Goal: Navigation & Orientation: Go to known website

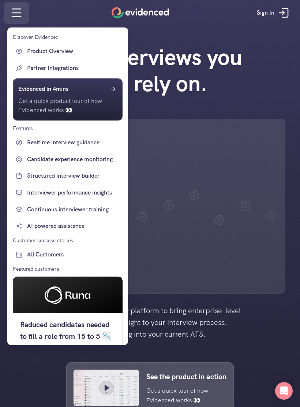
click at [189, 240] on div at bounding box center [150, 203] width 300 height 407
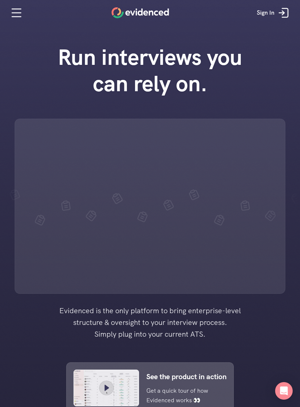
click at [230, 231] on div at bounding box center [150, 206] width 271 height 175
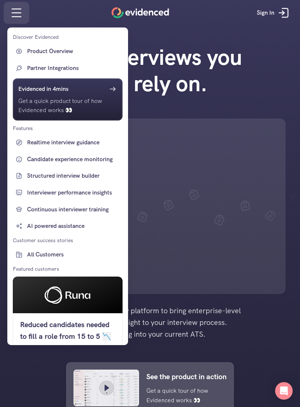
click at [14, 14] on div at bounding box center [150, 203] width 300 height 407
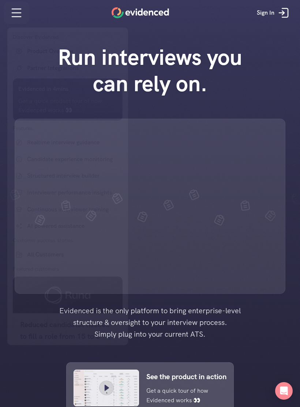
click at [14, 15] on div at bounding box center [150, 203] width 300 height 407
click at [16, 15] on div at bounding box center [150, 203] width 300 height 407
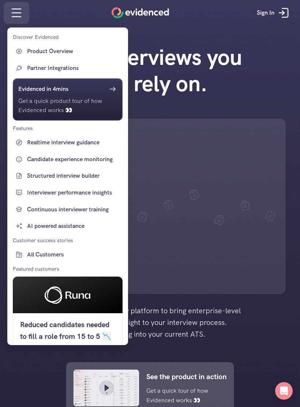
click at [17, 15] on div at bounding box center [150, 203] width 300 height 407
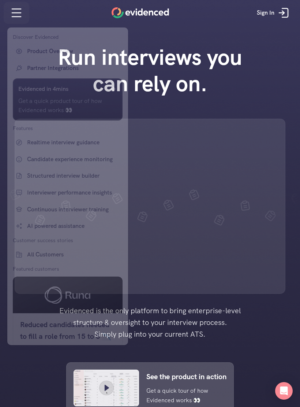
click at [14, 15] on div at bounding box center [150, 203] width 300 height 407
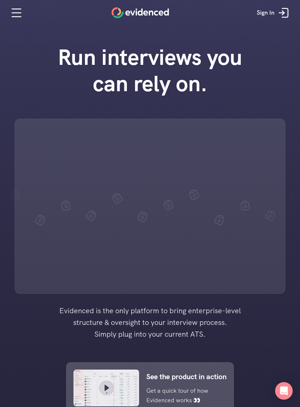
click at [36, 166] on div at bounding box center [150, 206] width 271 height 175
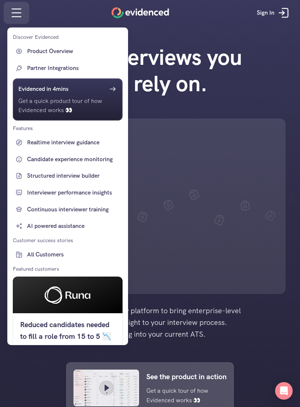
click at [15, 13] on div at bounding box center [150, 203] width 300 height 407
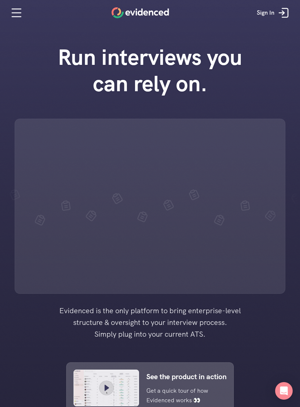
click at [264, 133] on div at bounding box center [150, 206] width 271 height 175
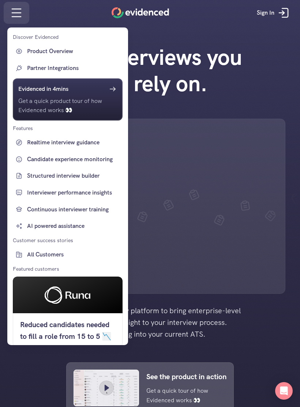
click at [24, 373] on div at bounding box center [150, 203] width 300 height 407
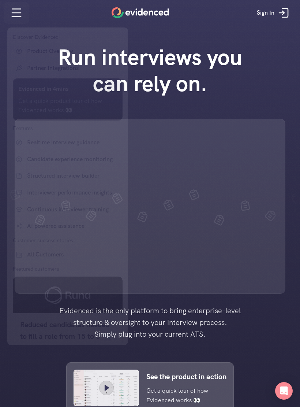
click at [19, 13] on div at bounding box center [150, 203] width 300 height 407
click at [17, 11] on div at bounding box center [150, 203] width 300 height 407
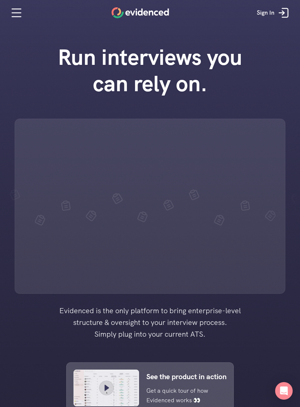
click at [8, 32] on div at bounding box center [150, 355] width 300 height 711
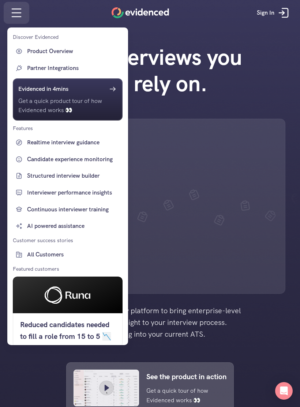
click at [14, 14] on div at bounding box center [150, 203] width 300 height 407
click at [16, 14] on div at bounding box center [150, 203] width 300 height 407
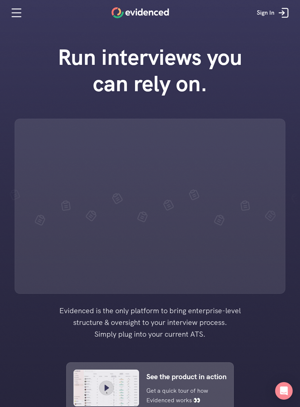
click at [13, 8] on icon at bounding box center [16, 12] width 15 height 15
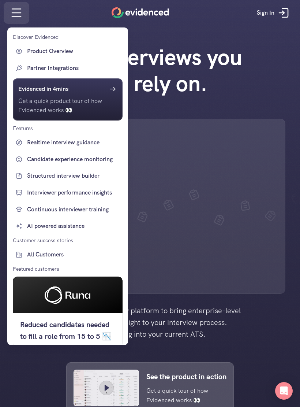
click at [12, 11] on div at bounding box center [150, 203] width 300 height 407
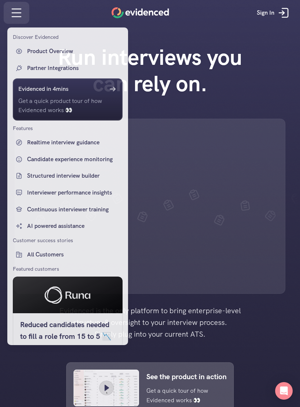
click at [12, 11] on icon at bounding box center [16, 12] width 15 height 15
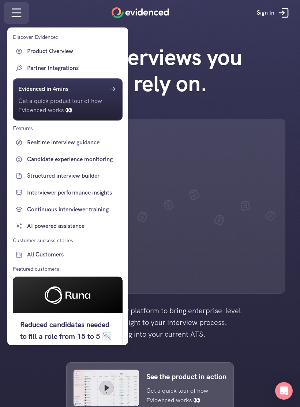
click at [14, 17] on div at bounding box center [150, 203] width 300 height 407
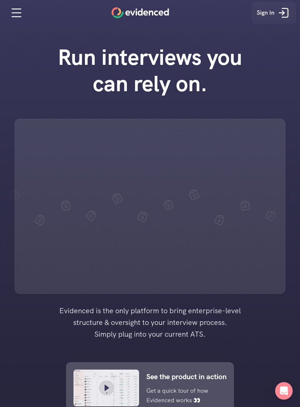
click at [282, 15] on icon at bounding box center [283, 13] width 2 height 4
click at [261, 130] on div at bounding box center [150, 206] width 271 height 175
click at [279, 15] on icon at bounding box center [283, 12] width 15 height 15
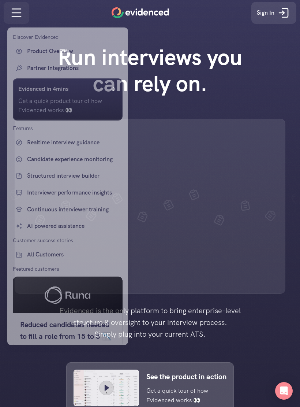
click at [18, 14] on div at bounding box center [150, 203] width 300 height 407
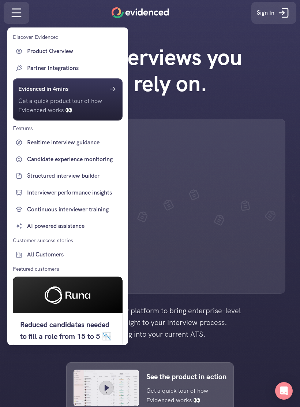
click at [12, 15] on div at bounding box center [150, 203] width 300 height 407
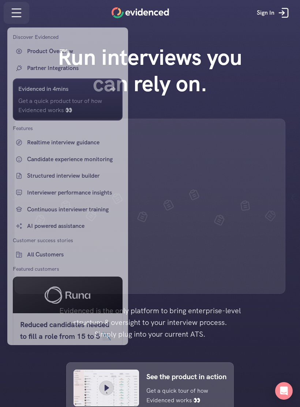
click at [12, 12] on div at bounding box center [150, 203] width 300 height 407
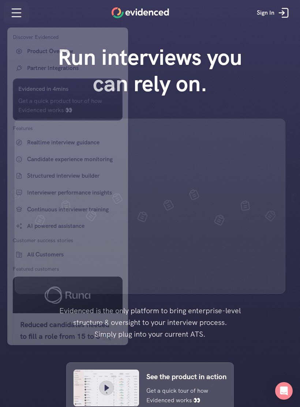
click at [16, 16] on div at bounding box center [150, 203] width 300 height 407
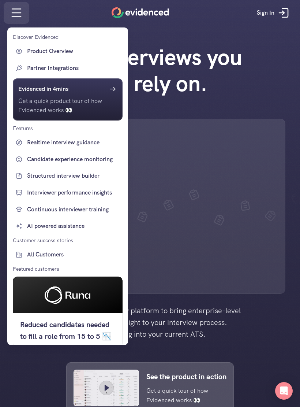
click at [13, 20] on div at bounding box center [150, 203] width 300 height 407
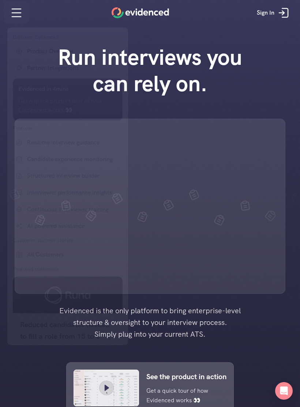
click at [16, 13] on div at bounding box center [150, 203] width 300 height 407
